Goal: Information Seeking & Learning: Learn about a topic

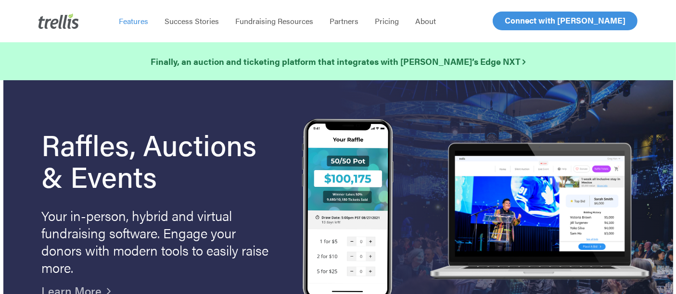
click at [133, 24] on span "Features" at bounding box center [133, 20] width 29 height 11
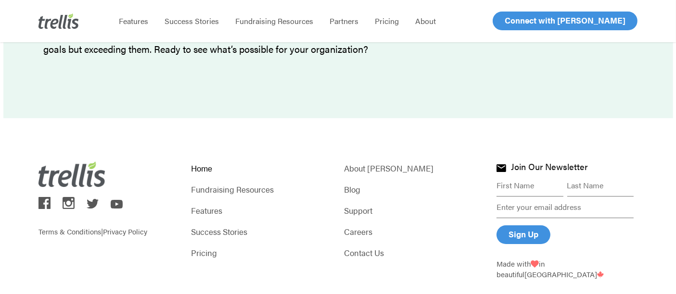
scroll to position [3098, 0]
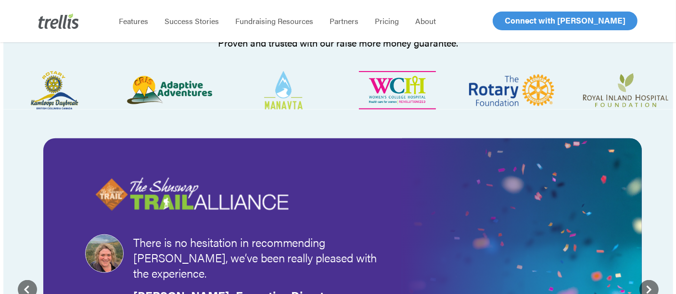
scroll to position [1102, 0]
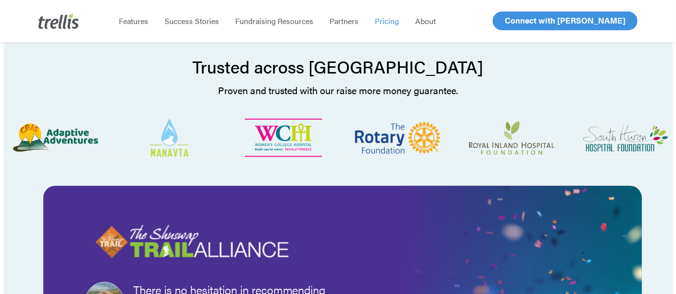
click at [386, 23] on span "Pricing" at bounding box center [387, 20] width 24 height 11
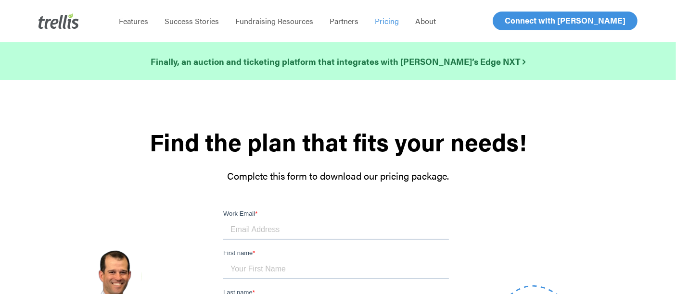
click at [183, 138] on strong "Find the plan that fits your needs!" at bounding box center [338, 142] width 376 height 34
click at [441, 156] on strong "Find the plan that fits your needs!" at bounding box center [338, 142] width 376 height 34
click at [144, 18] on span "Features" at bounding box center [133, 20] width 29 height 11
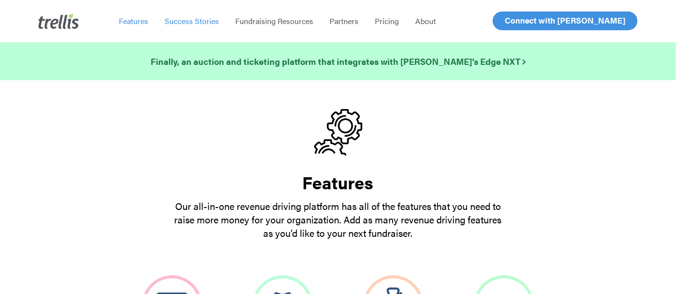
click at [178, 20] on span "Success Stories" at bounding box center [191, 20] width 54 height 11
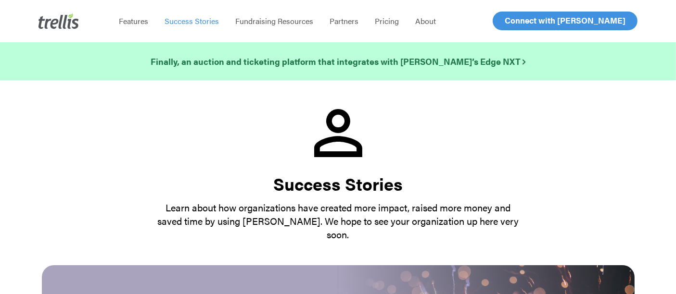
click at [114, 130] on div at bounding box center [338, 134] width 592 height 51
click at [381, 20] on span "Pricing" at bounding box center [387, 20] width 24 height 11
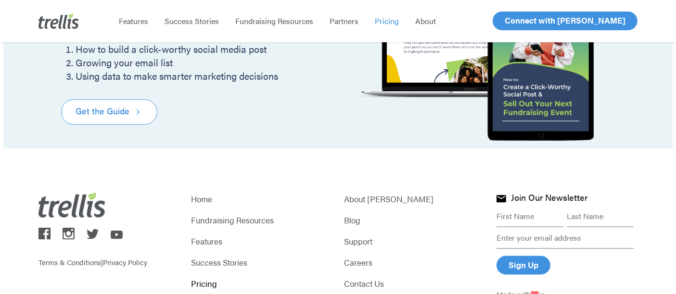
scroll to position [1313, 0]
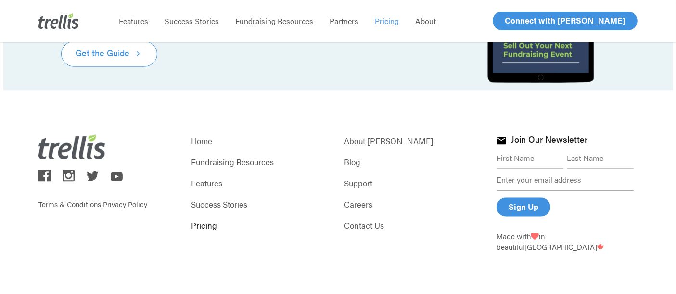
click at [195, 227] on link "Pricing" at bounding box center [261, 225] width 141 height 13
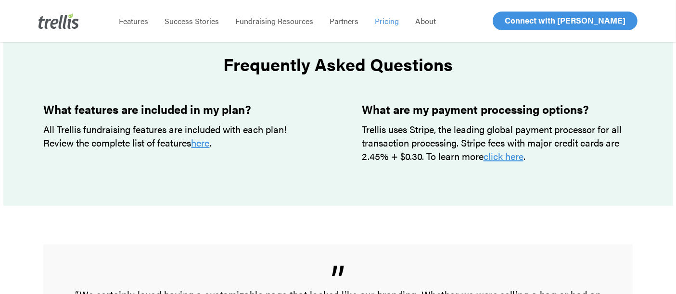
scroll to position [821, 0]
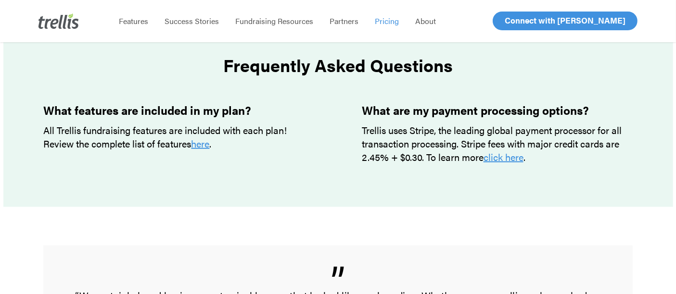
click at [52, 19] on img at bounding box center [58, 20] width 40 height 15
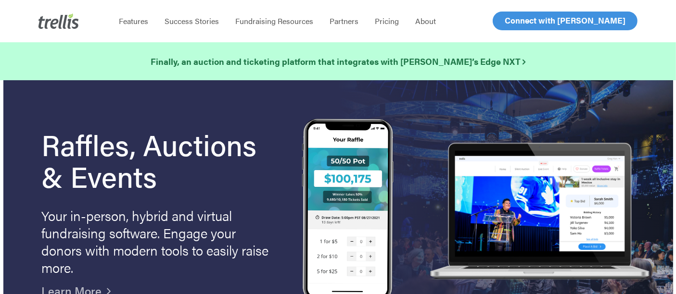
click at [139, 143] on h1 "Raffles, Auctions & Events" at bounding box center [158, 159] width 233 height 63
click at [96, 200] on div "Raffles, Auctions & Events Your in-person, hybrid and virtual fundraising softw…" at bounding box center [158, 213] width 233 height 170
click at [56, 23] on img at bounding box center [58, 20] width 40 height 15
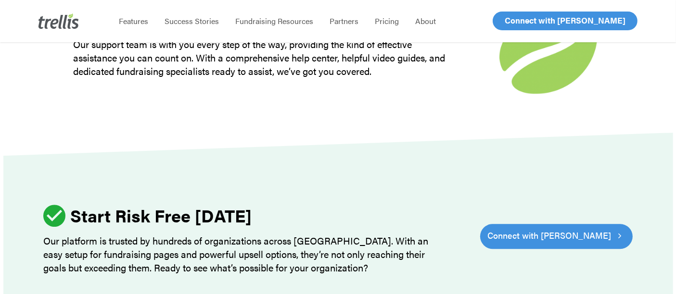
scroll to position [3098, 0]
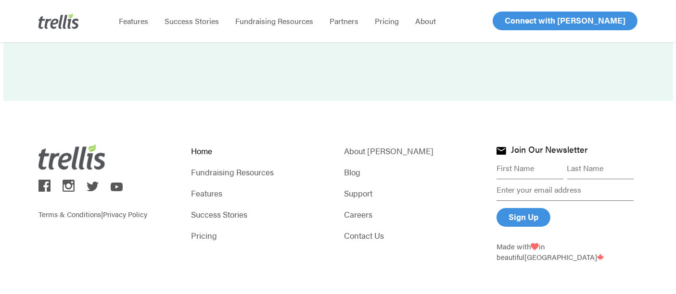
click at [268, 250] on div "Terms & Conditions | Privacy Policy Home Fundraising Resources Features Success…" at bounding box center [337, 203] width 599 height 205
click at [131, 101] on div "Terms & Conditions | Privacy Policy Home Fundraising Resources Features Success…" at bounding box center [337, 203] width 599 height 205
click at [207, 187] on link "Features" at bounding box center [261, 193] width 141 height 13
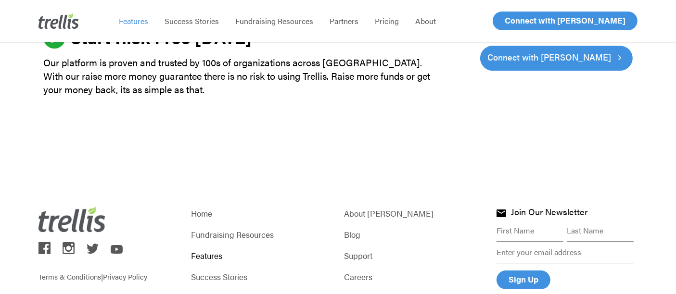
scroll to position [3095, 0]
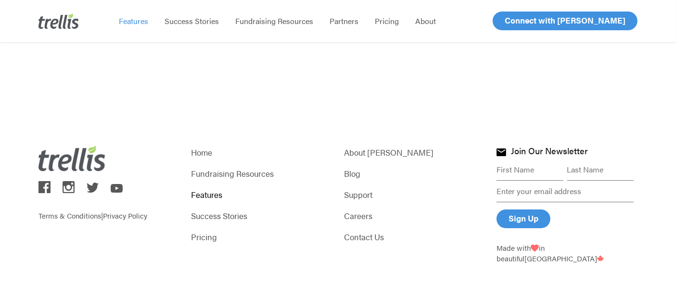
click at [75, 268] on div "Terms & Conditions | Privacy Policy Home Fundraising Resources Features Success…" at bounding box center [337, 204] width 599 height 205
click at [366, 188] on link "Support" at bounding box center [414, 194] width 141 height 13
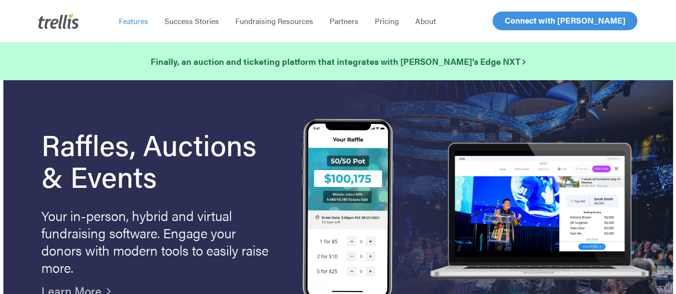
click at [129, 17] on span "Features" at bounding box center [133, 20] width 29 height 11
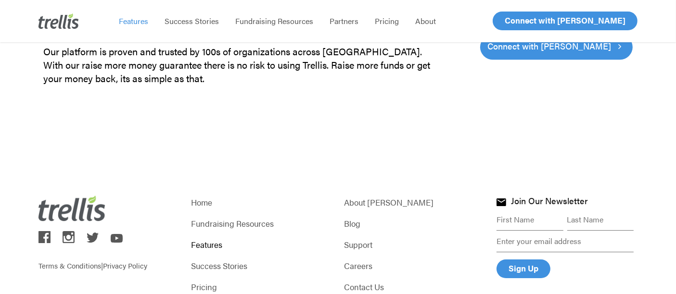
scroll to position [3095, 0]
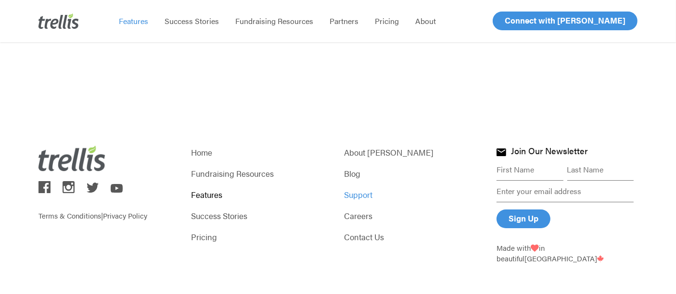
click at [357, 188] on link "Support" at bounding box center [414, 194] width 141 height 13
